Goal: Task Accomplishment & Management: Use online tool/utility

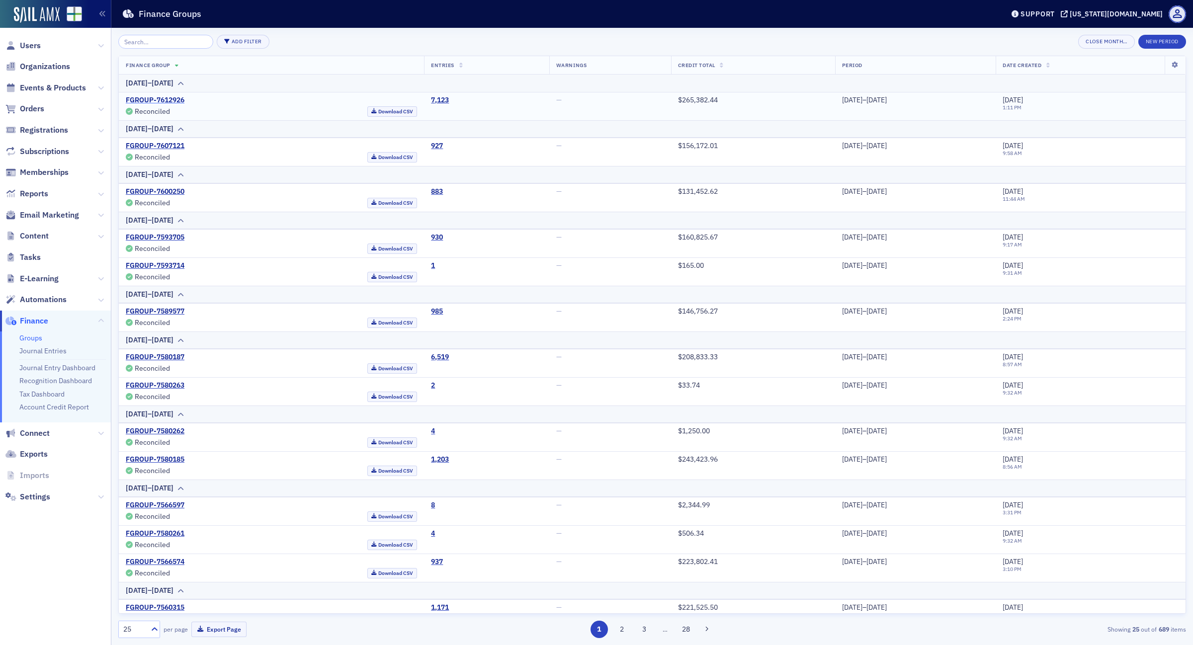
click at [153, 103] on link "FGROUP-7612926" at bounding box center [155, 100] width 59 height 9
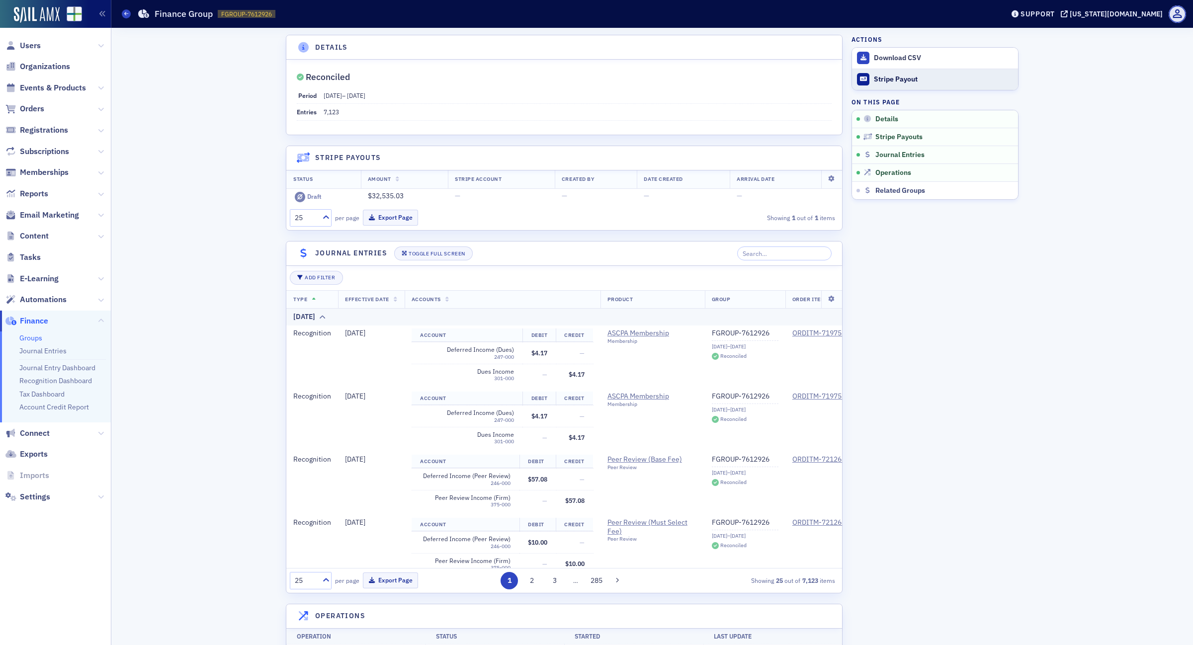
click at [895, 80] on div "Stripe Payout" at bounding box center [943, 79] width 139 height 9
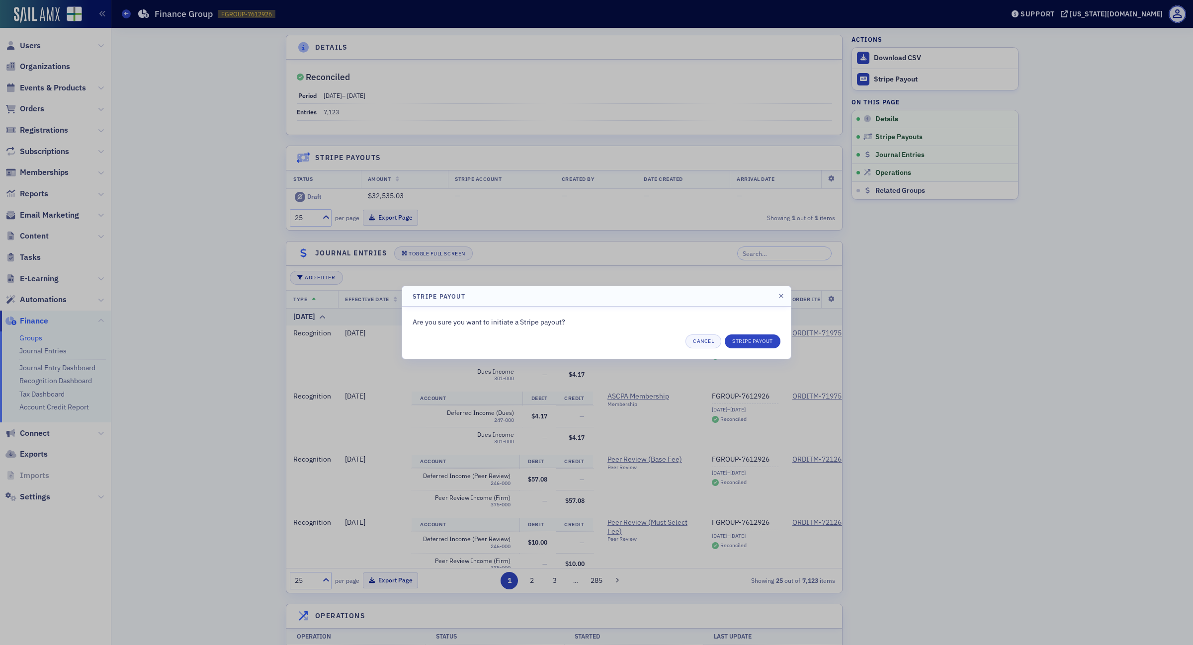
click at [764, 349] on div "Are you sure you want to initiate a Stripe payout? Cancel Stripe Payout" at bounding box center [596, 333] width 389 height 52
click at [763, 344] on button "Stripe Payout" at bounding box center [753, 342] width 56 height 14
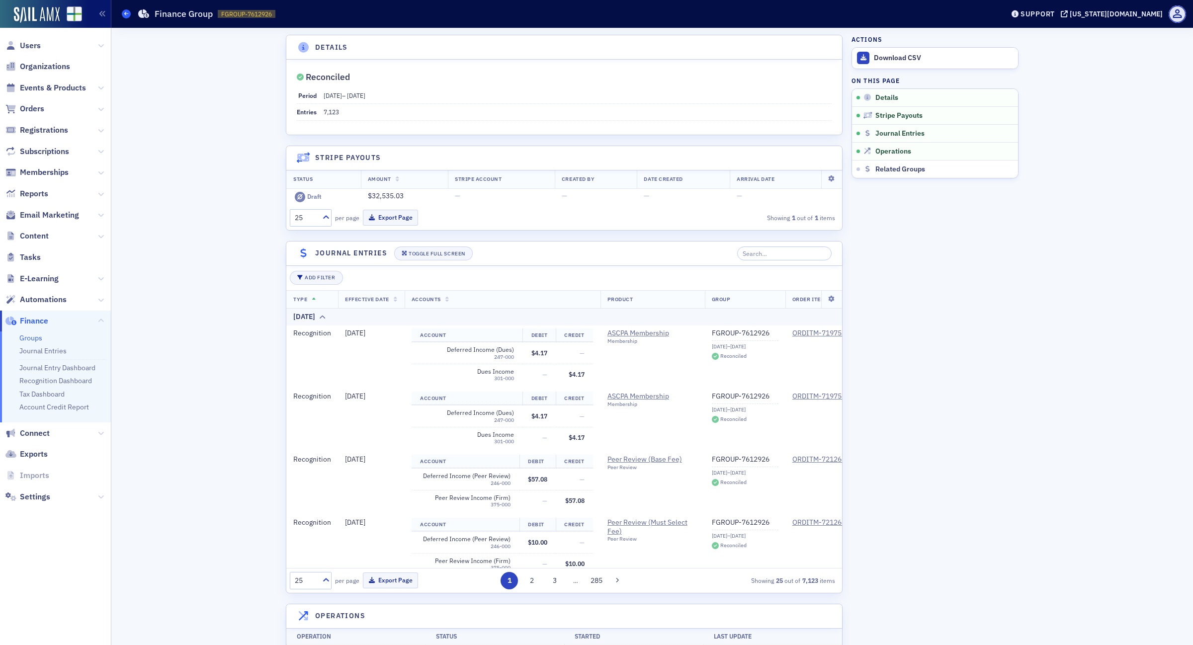
click at [126, 10] on span at bounding box center [126, 13] width 9 height 9
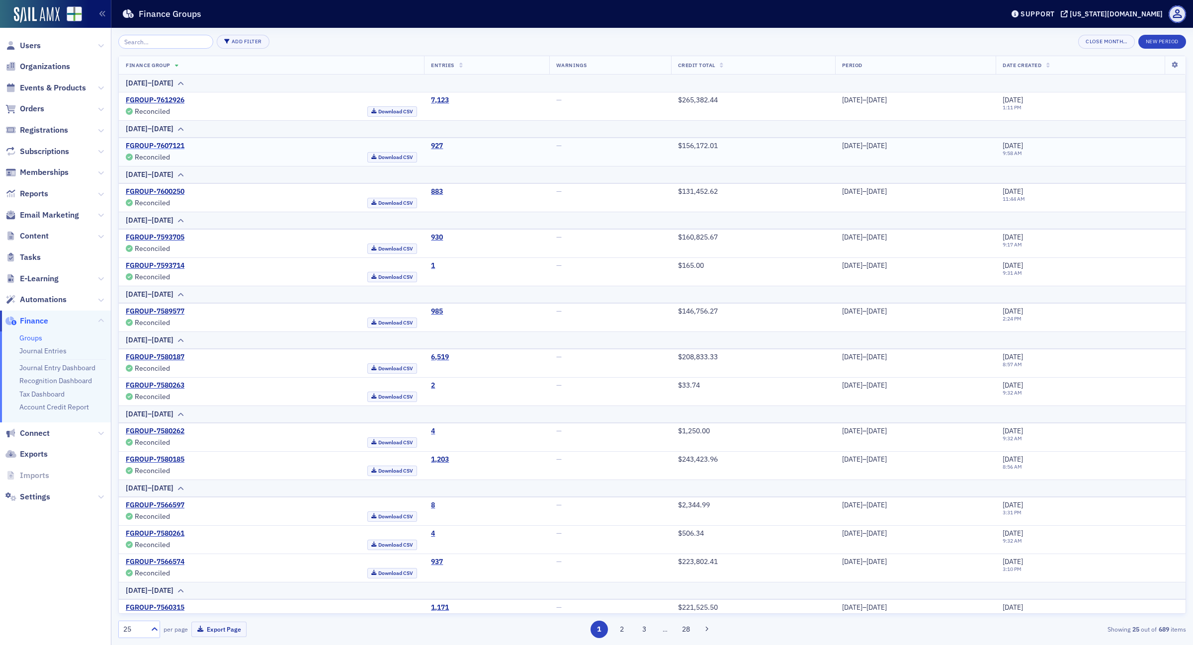
click at [169, 148] on link "FGROUP-7607121" at bounding box center [155, 146] width 59 height 9
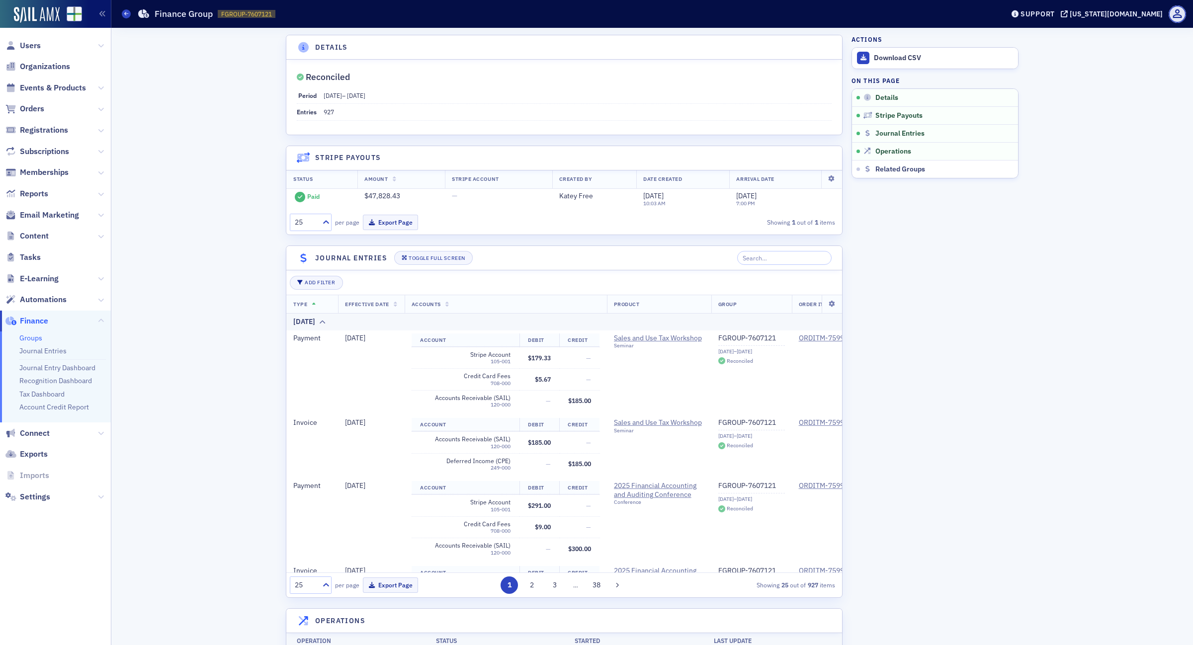
click at [132, 13] on div "Groups Finance Group FGROUP-7607121 7607121" at bounding box center [555, 13] width 867 height 19
click at [128, 14] on span at bounding box center [126, 13] width 9 height 9
